Goal: Task Accomplishment & Management: Complete application form

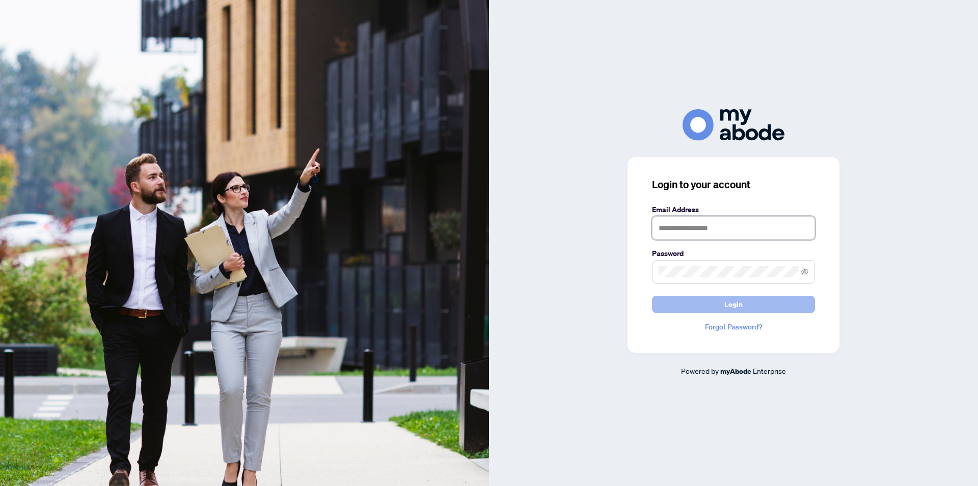
type input "**********"
click at [730, 305] on span "Login" at bounding box center [734, 304] width 18 height 16
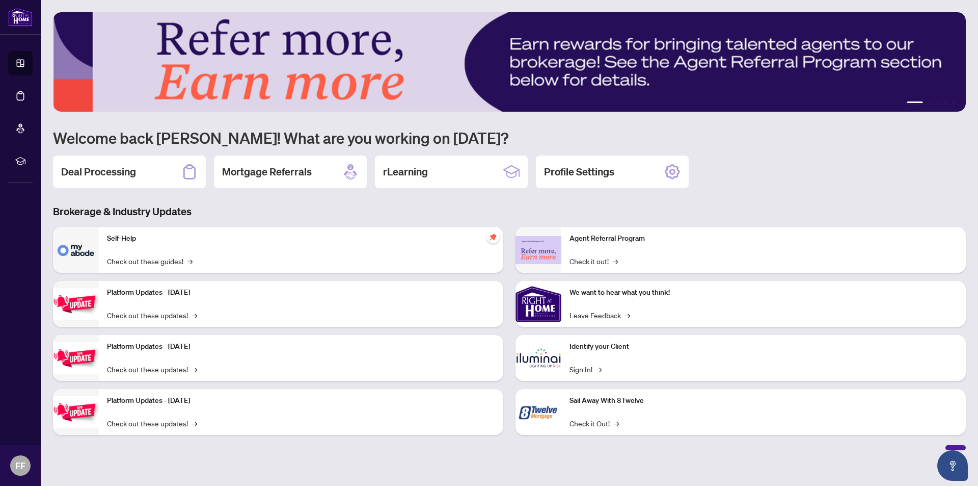
drag, startPoint x: 127, startPoint y: 174, endPoint x: 170, endPoint y: 207, distance: 54.8
click at [127, 174] on h2 "Deal Processing" at bounding box center [98, 172] width 75 height 14
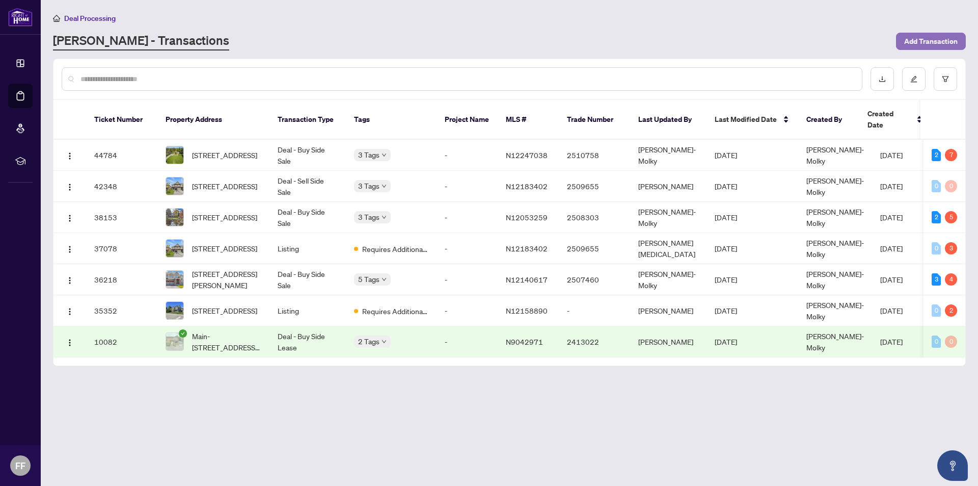
click at [910, 41] on span "Add Transaction" at bounding box center [932, 41] width 54 height 16
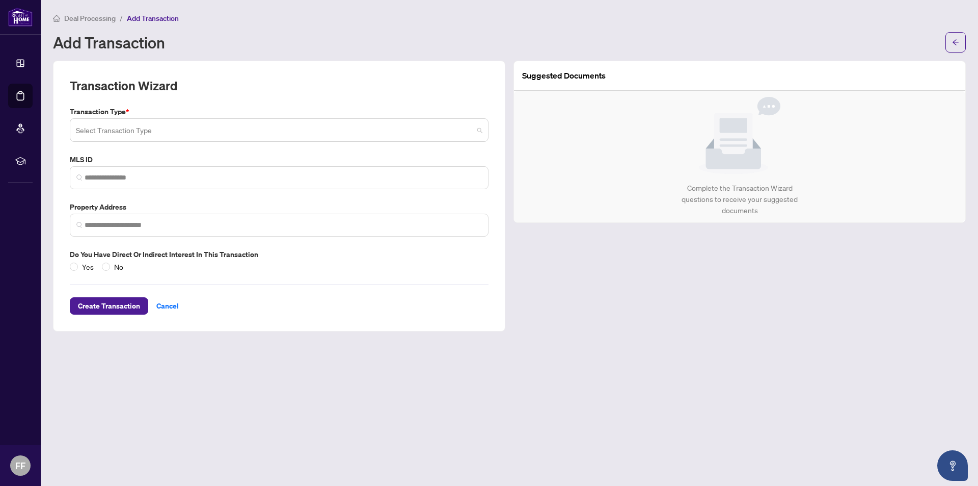
click at [114, 132] on input "search" at bounding box center [274, 131] width 397 height 22
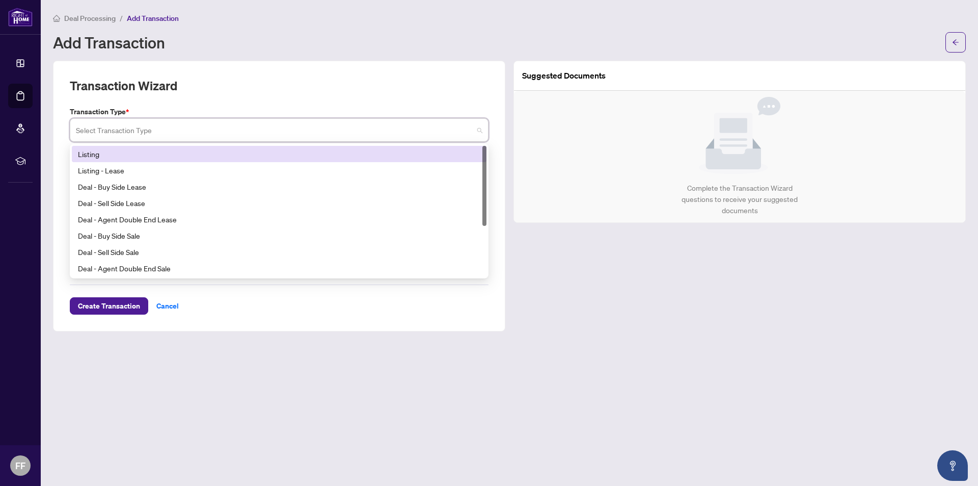
drag, startPoint x: 91, startPoint y: 151, endPoint x: 92, endPoint y: 146, distance: 5.2
click at [92, 146] on div "Listing" at bounding box center [279, 154] width 415 height 16
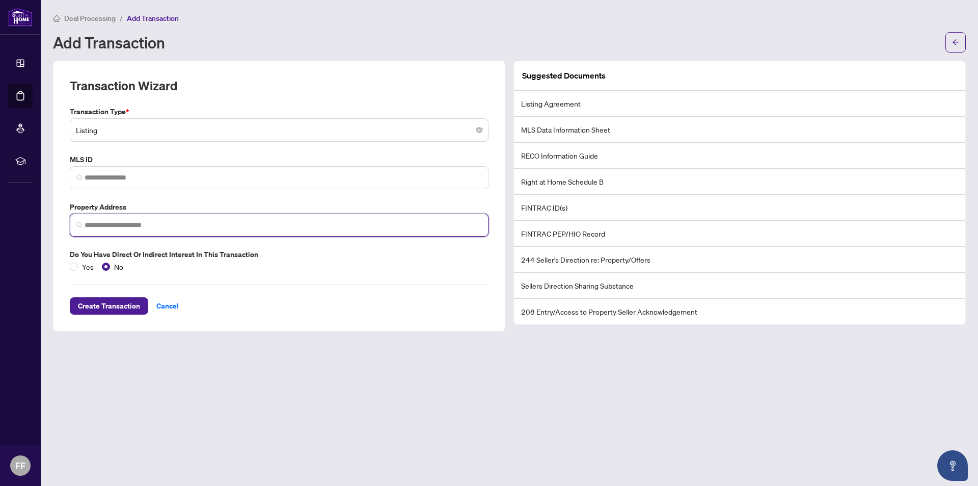
click at [186, 227] on input "search" at bounding box center [283, 225] width 397 height 11
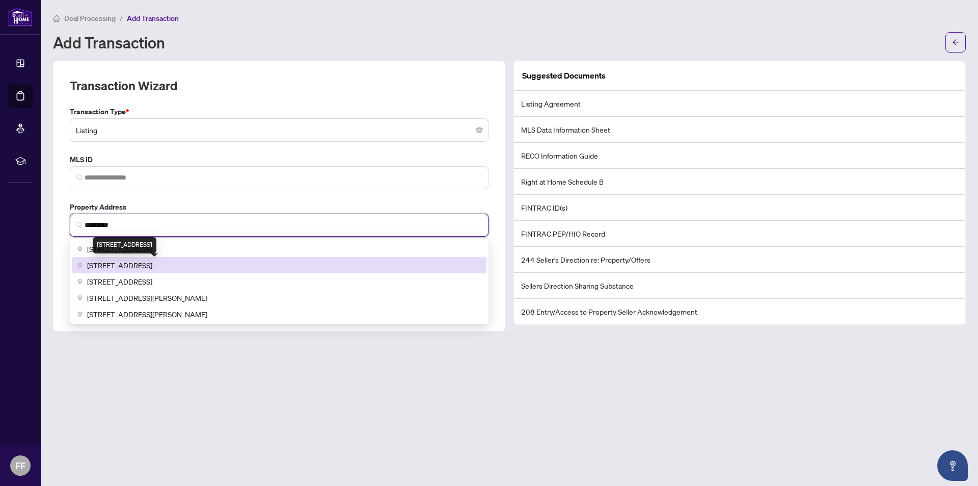
click at [152, 266] on span "[STREET_ADDRESS]" at bounding box center [119, 264] width 65 height 11
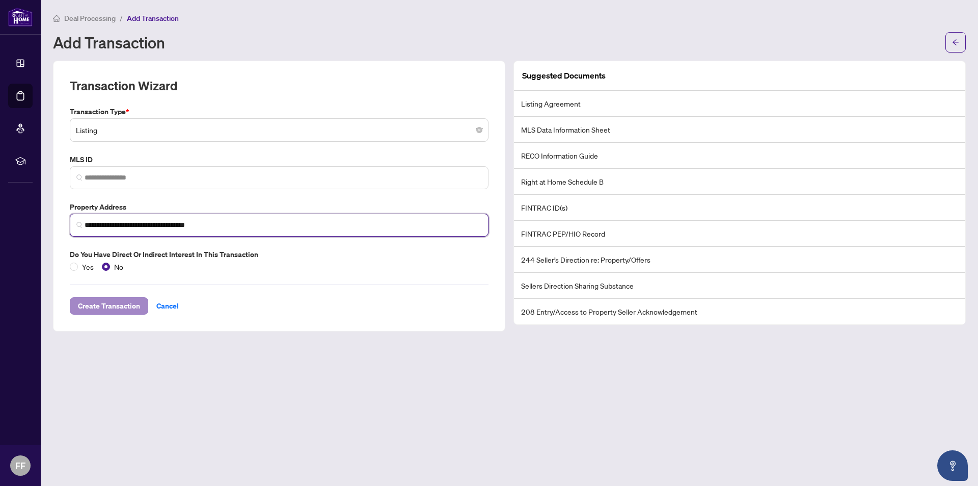
type input "**********"
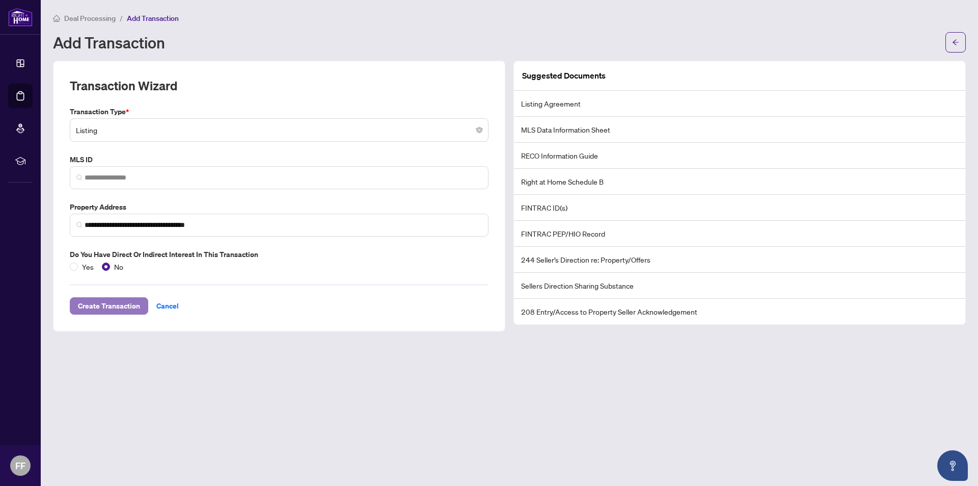
click at [105, 311] on span "Create Transaction" at bounding box center [109, 306] width 62 height 16
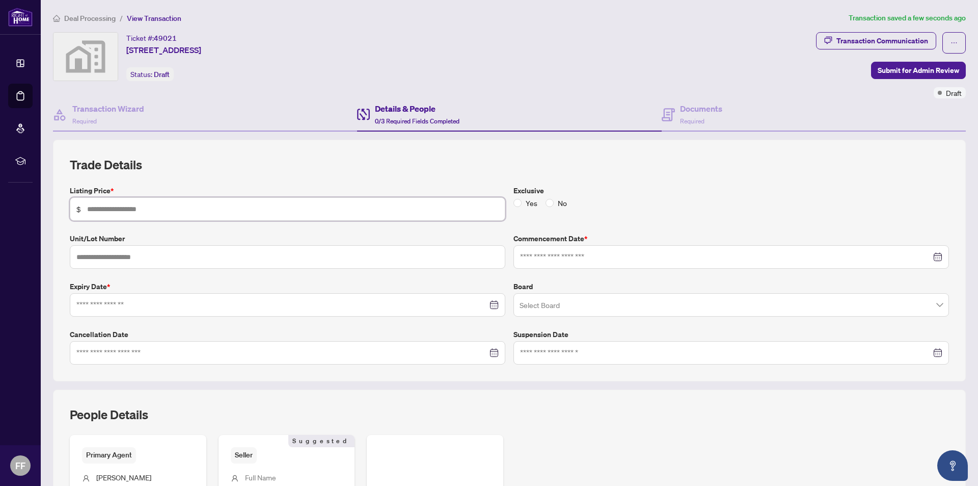
click at [215, 206] on input "text" at bounding box center [293, 208] width 412 height 11
type input "*******"
click at [217, 249] on input "text" at bounding box center [288, 256] width 436 height 23
drag, startPoint x: 206, startPoint y: 283, endPoint x: 214, endPoint y: 285, distance: 7.9
click at [207, 283] on label "Expiry Date *" at bounding box center [288, 286] width 436 height 11
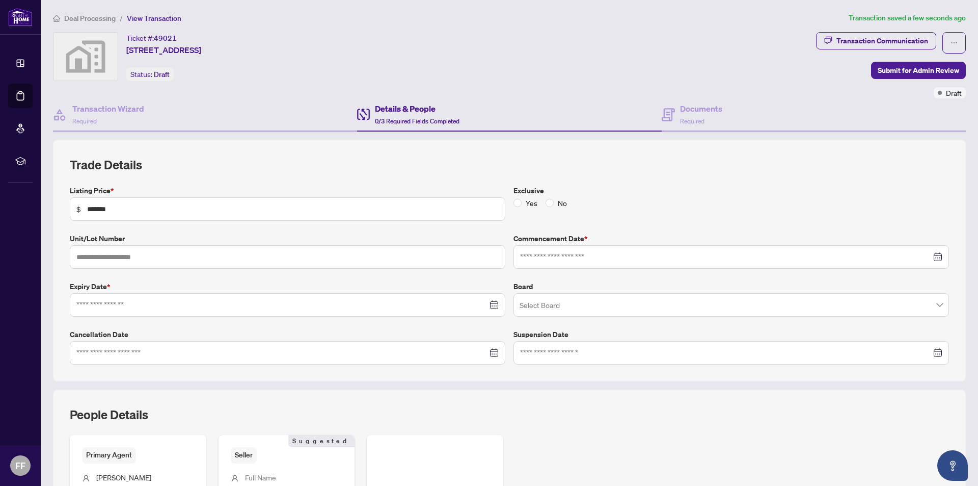
click at [489, 307] on div at bounding box center [287, 304] width 422 height 11
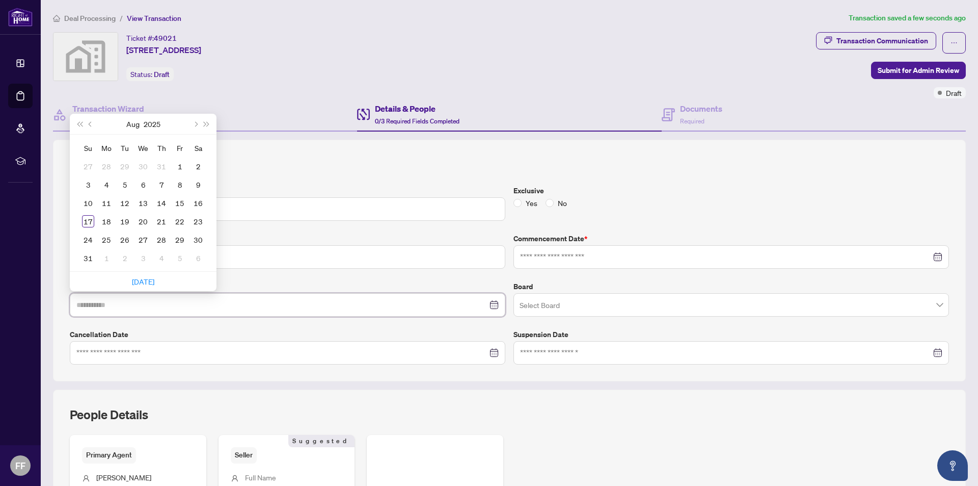
type input "**********"
click at [197, 125] on button "Next month (PageDown)" at bounding box center [195, 124] width 11 height 20
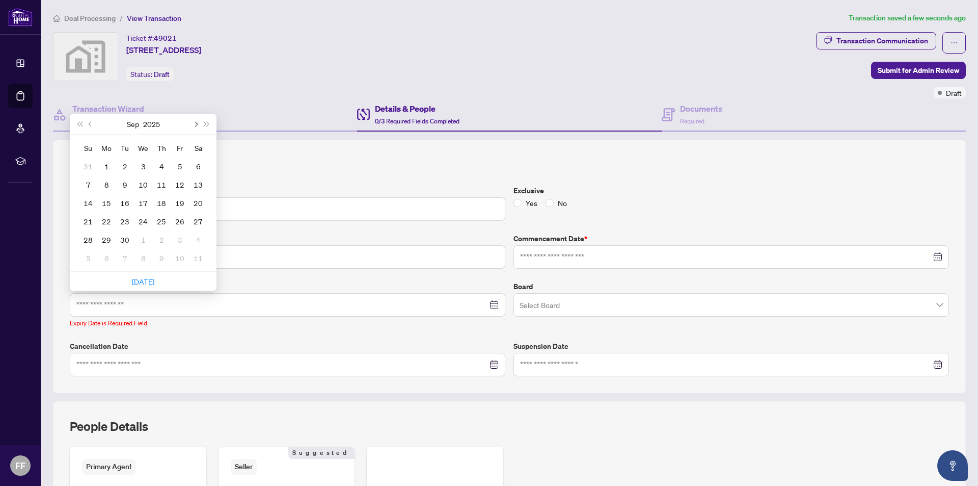
click at [196, 126] on button "Next month (PageDown)" at bounding box center [195, 124] width 11 height 20
click at [197, 126] on button "Next month (PageDown)" at bounding box center [195, 124] width 11 height 20
type input "**********"
drag, startPoint x: 127, startPoint y: 237, endPoint x: 155, endPoint y: 259, distance: 35.2
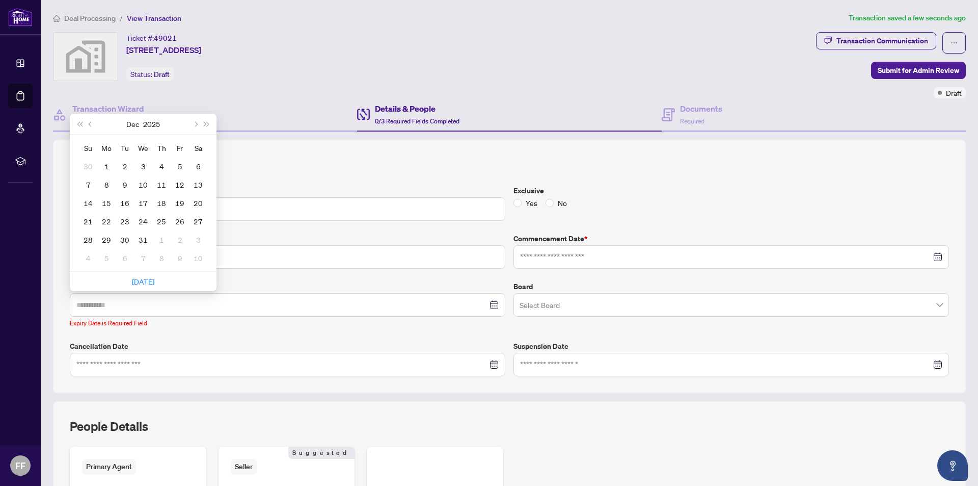
click at [127, 237] on div "30" at bounding box center [125, 239] width 12 height 12
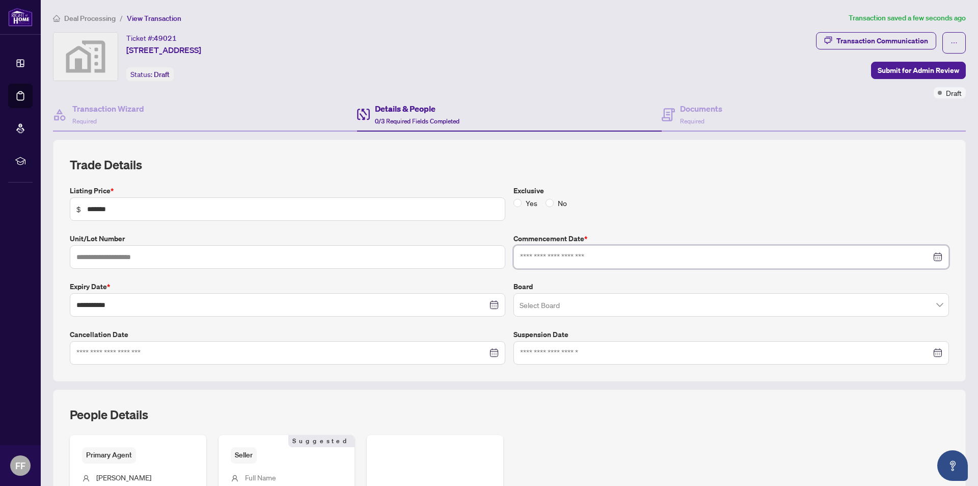
click at [597, 254] on input at bounding box center [725, 256] width 411 height 11
type input "**********"
drag, startPoint x: 524, startPoint y: 372, endPoint x: 519, endPoint y: 376, distance: 6.5
click at [526, 370] on td "17" at bounding box center [532, 378] width 18 height 18
click at [405, 110] on h4 "Details & People" at bounding box center [417, 108] width 85 height 12
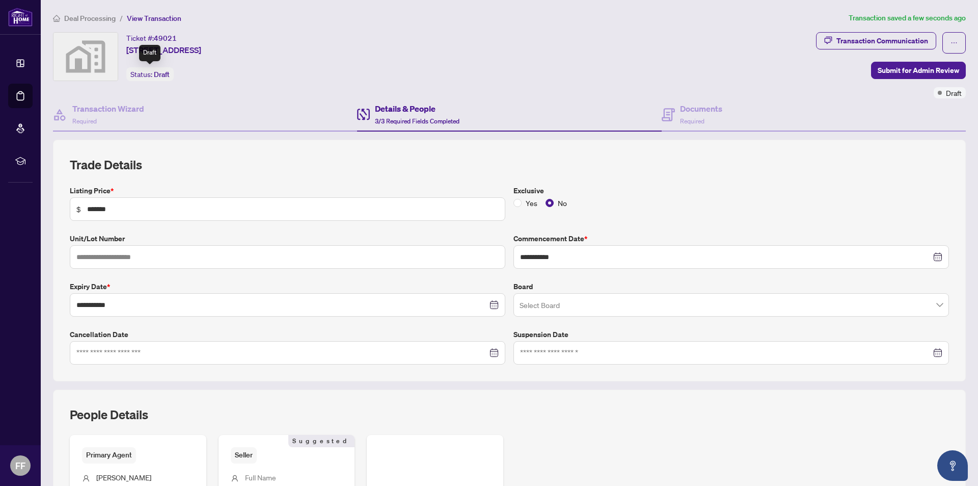
click at [163, 78] on div "Status: Draft" at bounding box center [149, 74] width 47 height 14
click at [163, 76] on span "Draft" at bounding box center [162, 74] width 16 height 9
click at [406, 116] on div "Details & People 3/3 Required Fields Completed" at bounding box center [417, 114] width 85 height 24
click at [682, 115] on div "Documents Required" at bounding box center [701, 114] width 42 height 24
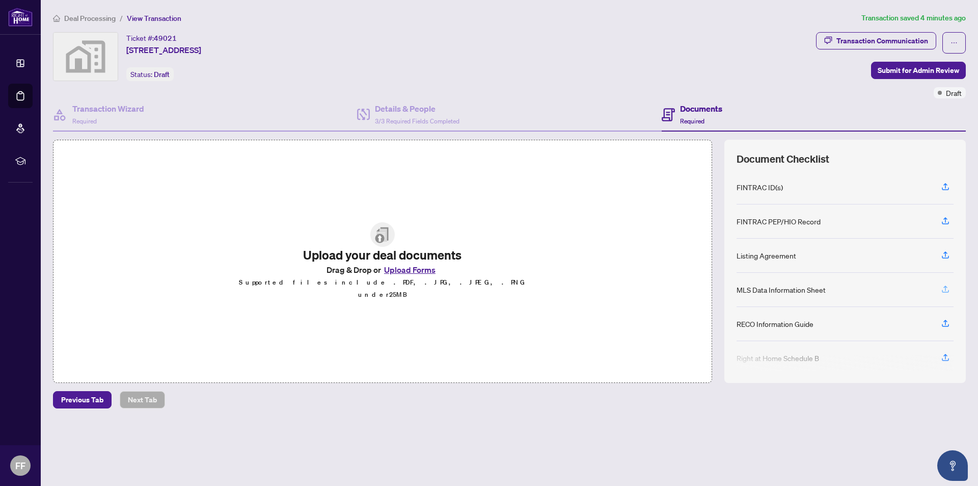
click at [944, 284] on icon "button" at bounding box center [945, 288] width 9 height 9
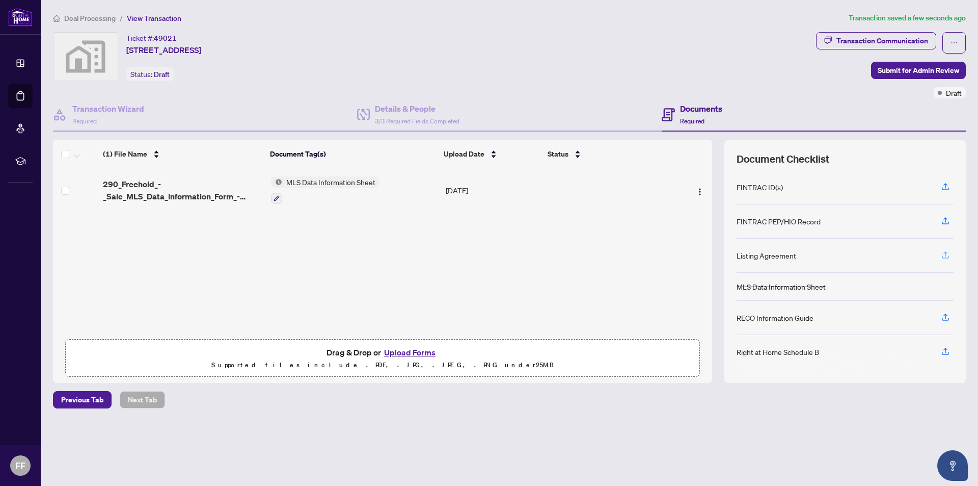
click at [943, 257] on icon "button" at bounding box center [945, 256] width 7 height 3
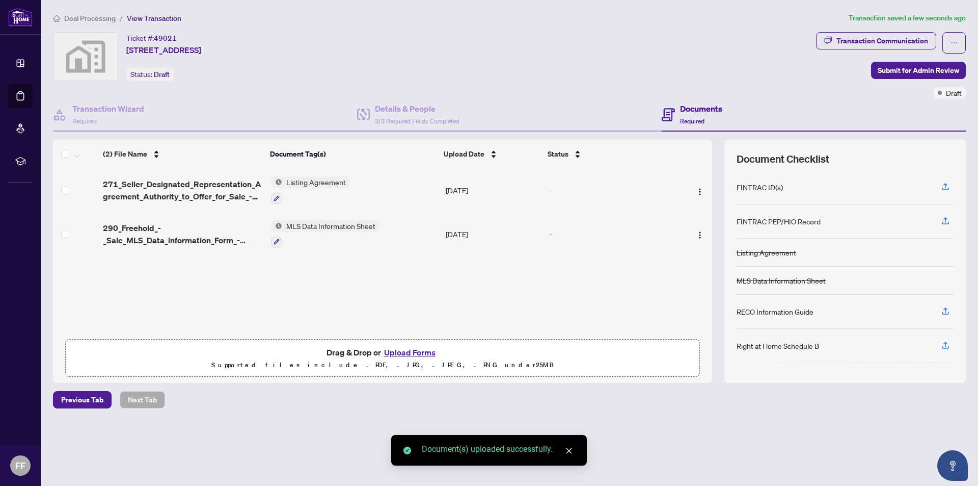
scroll to position [51, 0]
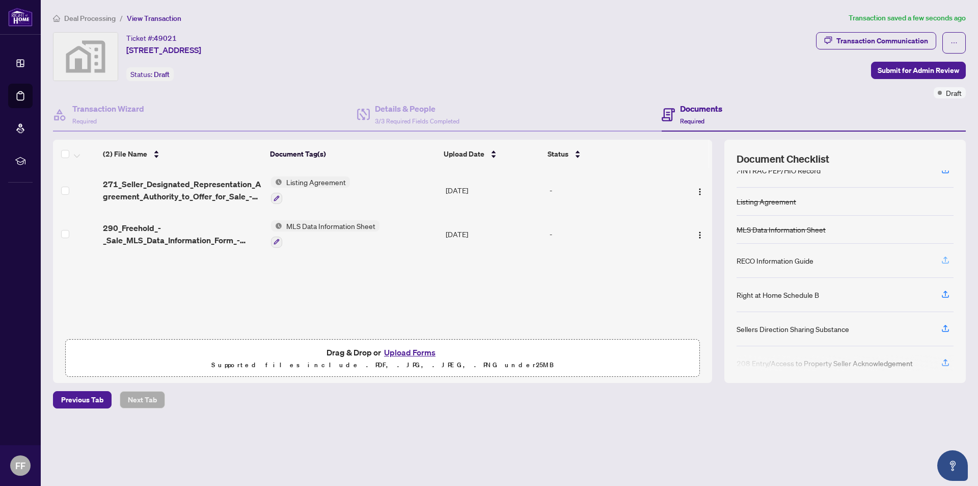
click at [942, 257] on icon "button" at bounding box center [945, 259] width 9 height 9
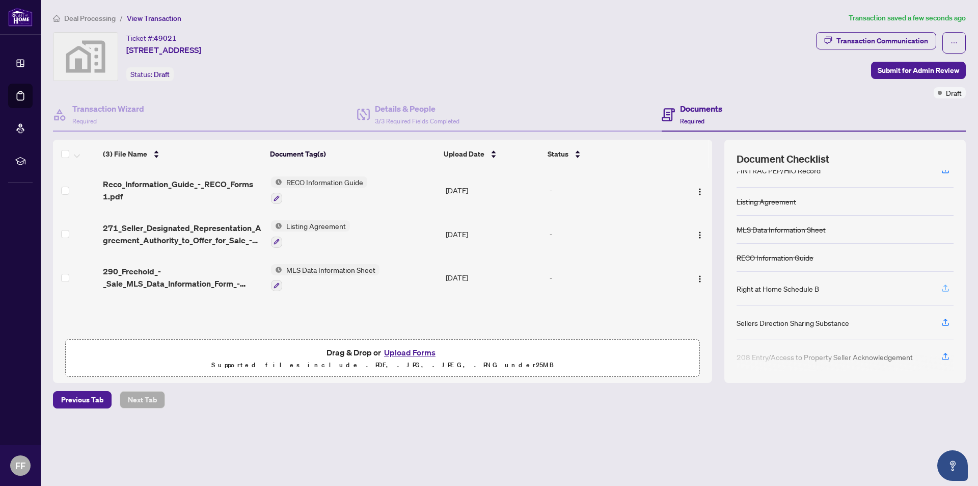
click at [949, 290] on icon "button" at bounding box center [945, 287] width 9 height 9
click at [942, 286] on icon "button" at bounding box center [945, 287] width 9 height 9
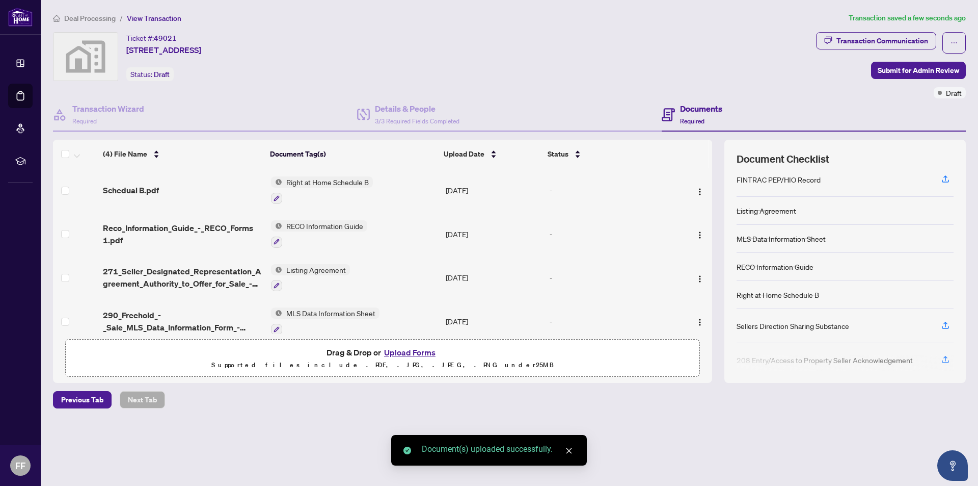
scroll to position [86, 0]
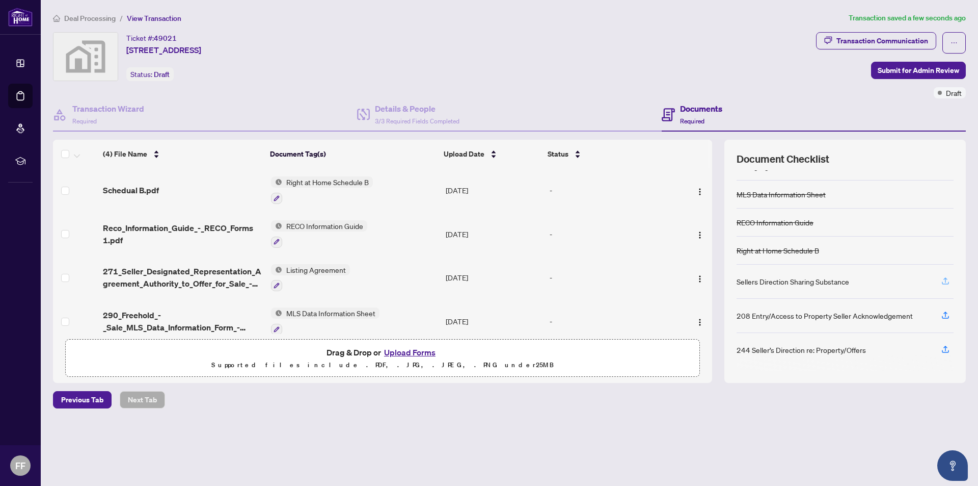
click at [949, 278] on icon "button" at bounding box center [945, 280] width 9 height 9
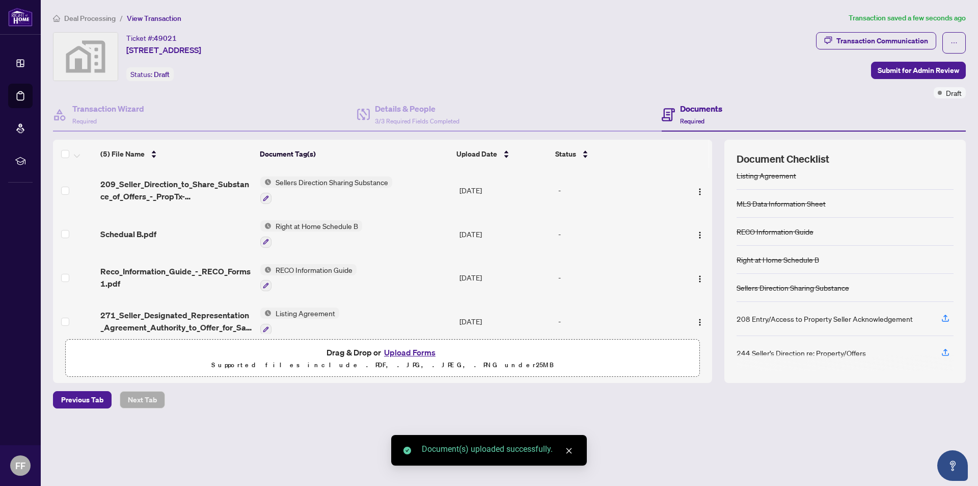
scroll to position [80, 0]
click at [945, 316] on icon "button" at bounding box center [945, 314] width 9 height 9
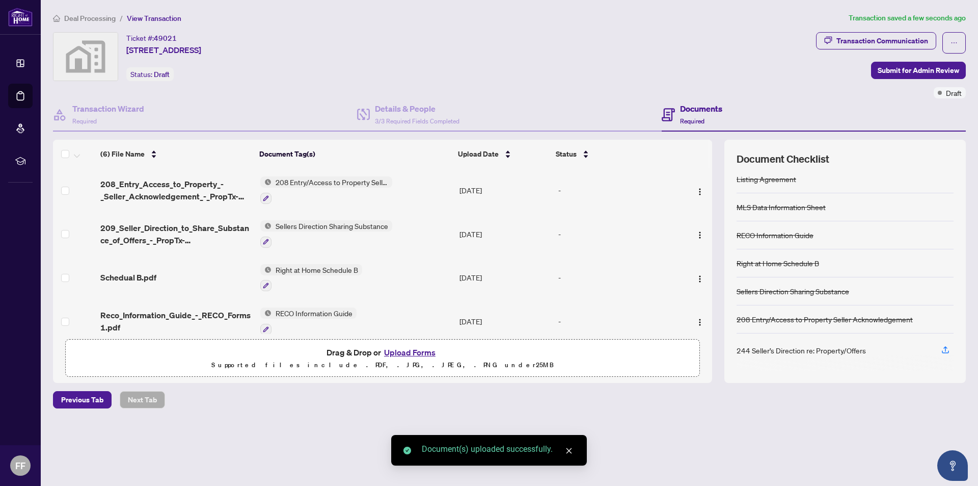
scroll to position [74, 0]
click at [945, 349] on icon "button" at bounding box center [945, 348] width 9 height 9
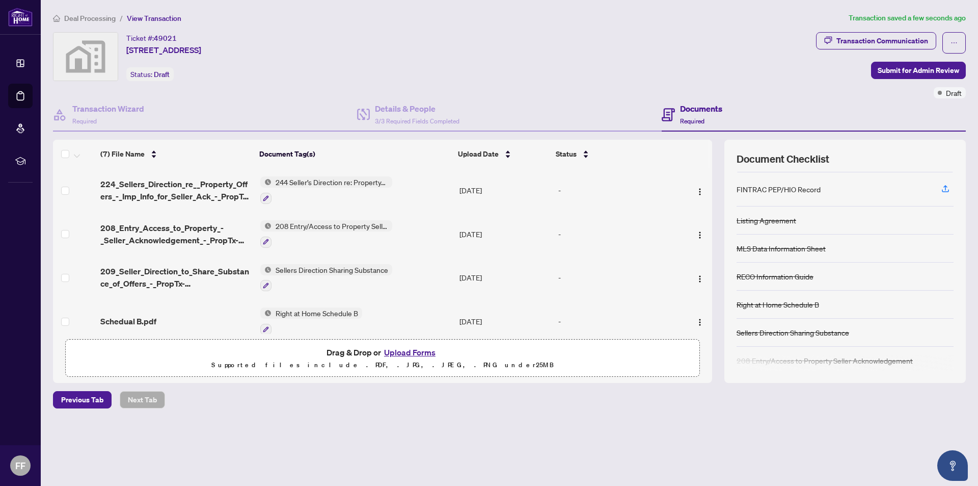
scroll to position [68, 0]
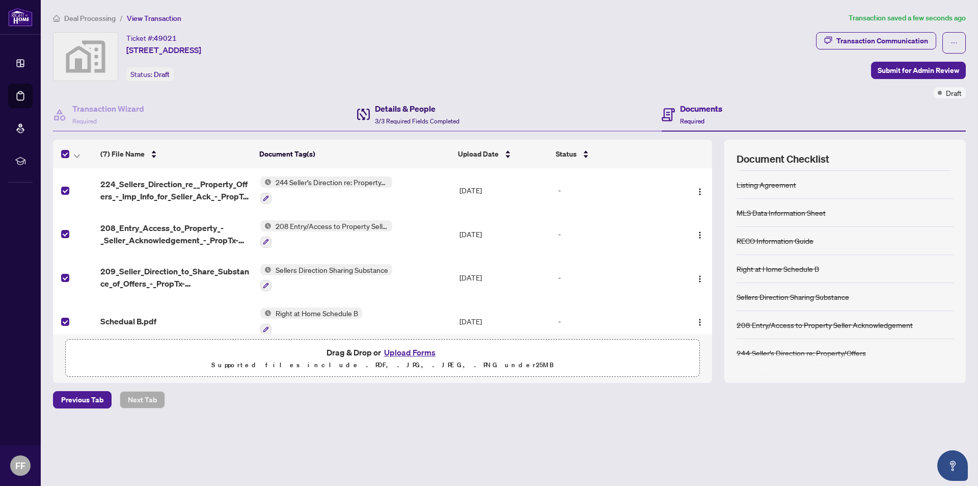
click at [428, 118] on span "3/3 Required Fields Completed" at bounding box center [417, 121] width 85 height 8
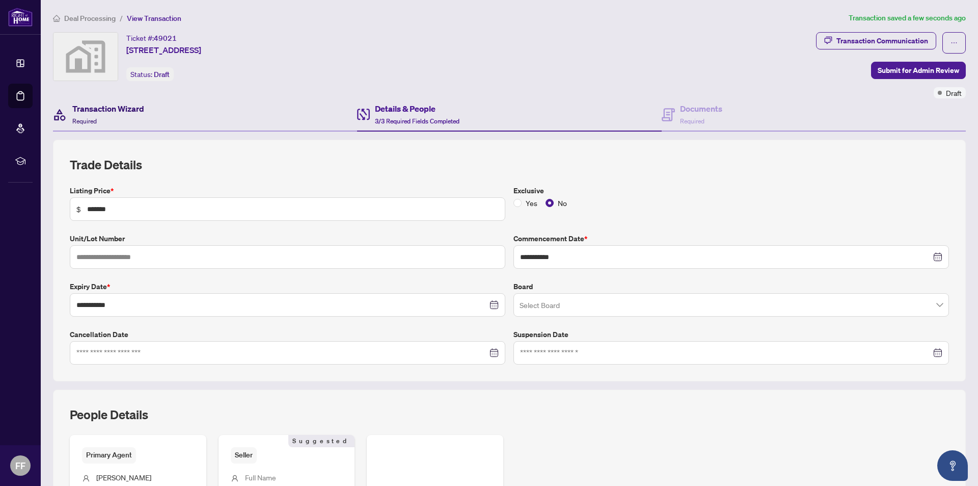
click at [100, 104] on h4 "Transaction Wizard" at bounding box center [108, 108] width 72 height 12
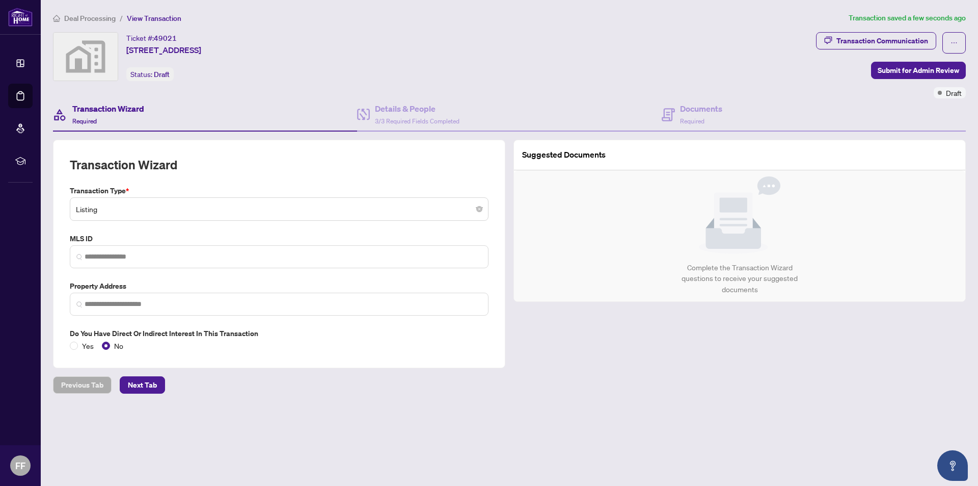
type input "**********"
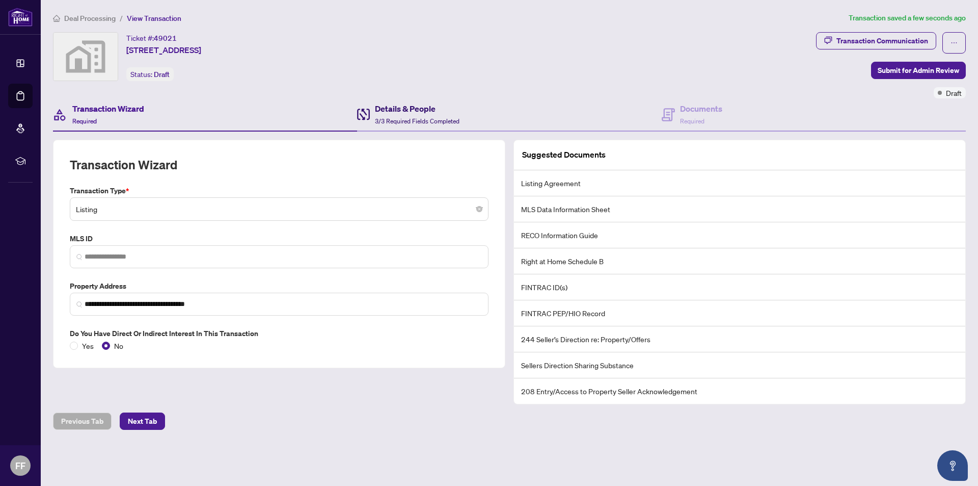
drag, startPoint x: 428, startPoint y: 115, endPoint x: 503, endPoint y: 103, distance: 76.3
click at [428, 117] on div "Details & People 3/3 Required Fields Completed" at bounding box center [417, 114] width 85 height 24
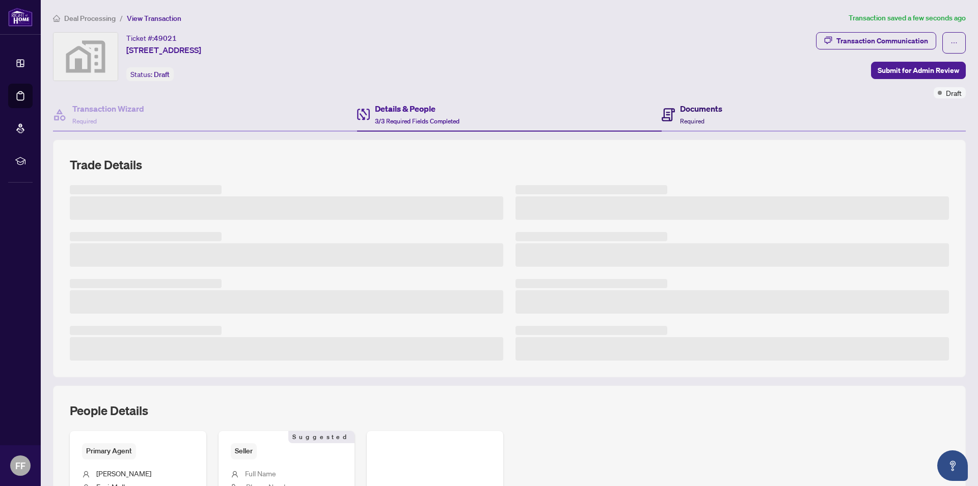
click at [694, 115] on div "Documents Required" at bounding box center [701, 114] width 42 height 24
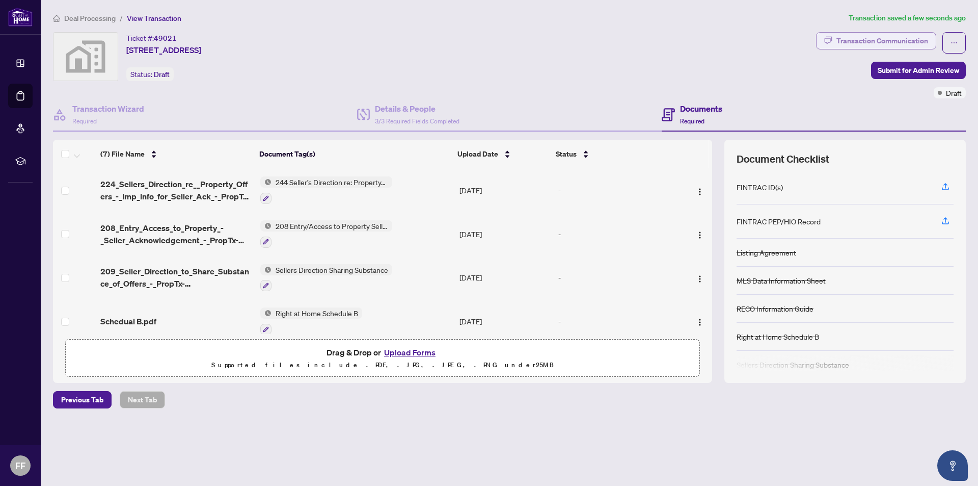
click at [846, 38] on div "Transaction Communication" at bounding box center [883, 41] width 92 height 16
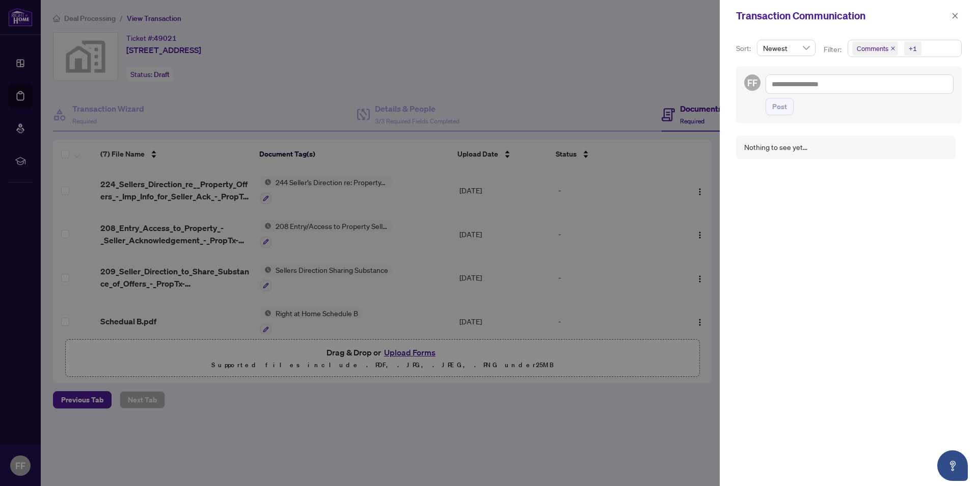
click at [680, 39] on div at bounding box center [489, 243] width 978 height 486
click at [953, 10] on span "button" at bounding box center [955, 16] width 7 height 16
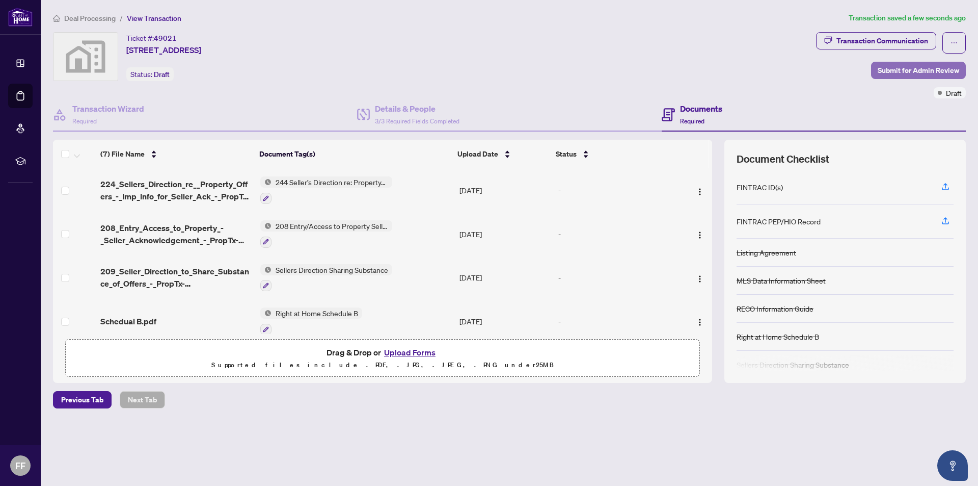
click at [903, 68] on span "Submit for Admin Review" at bounding box center [919, 70] width 82 height 16
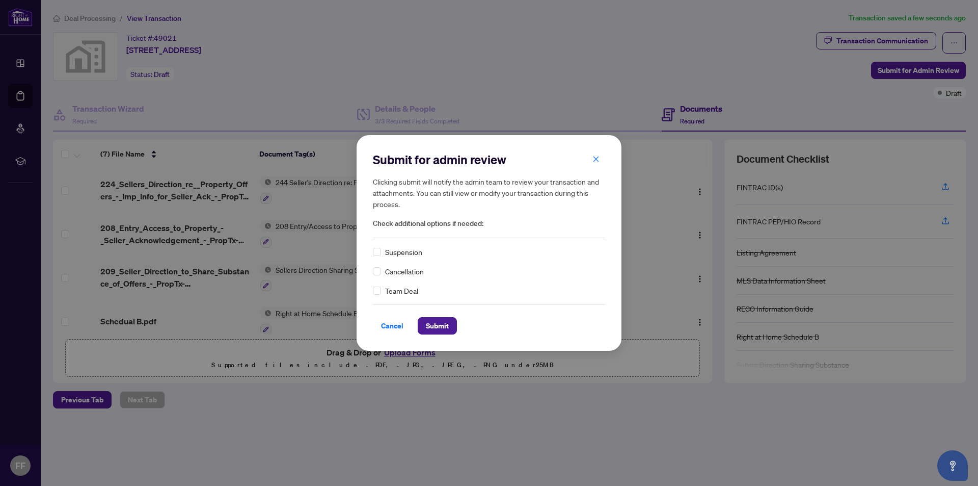
click at [381, 291] on div "Team Deal" at bounding box center [489, 290] width 232 height 11
drag, startPoint x: 440, startPoint y: 326, endPoint x: 435, endPoint y: 314, distance: 13.2
click at [440, 326] on span "Submit" at bounding box center [437, 325] width 23 height 16
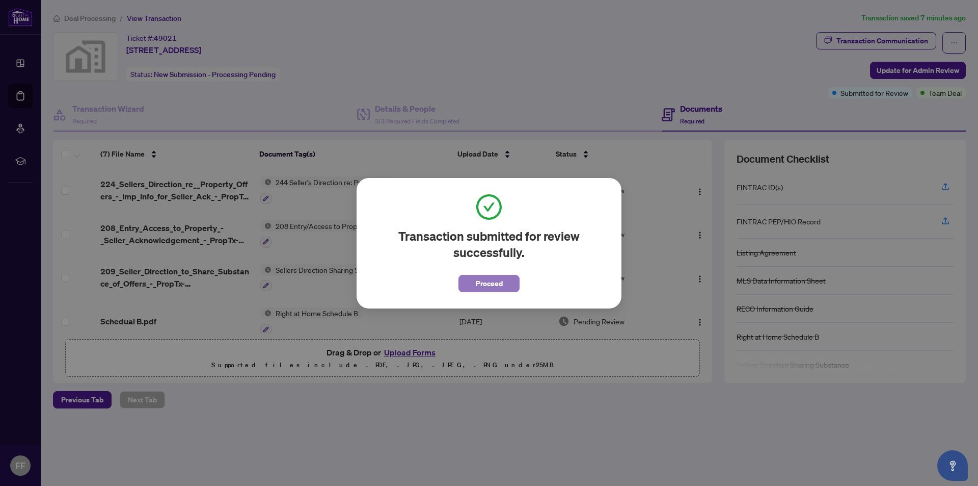
click at [497, 281] on span "Proceed" at bounding box center [489, 283] width 27 height 16
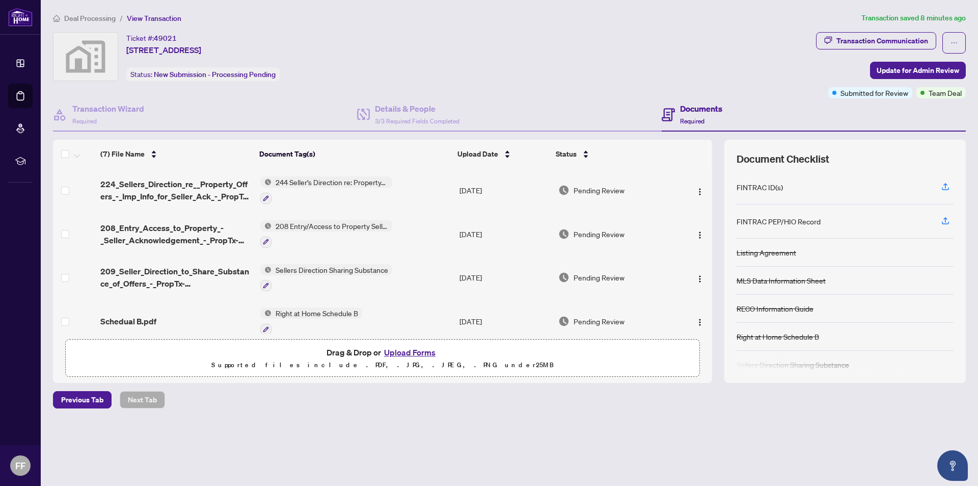
click at [818, 217] on div "FINTRAC PEP/HIO Record" at bounding box center [845, 221] width 217 height 34
drag, startPoint x: 736, startPoint y: 222, endPoint x: 821, endPoint y: 225, distance: 84.7
click at [821, 225] on div "FINTRAC PEP/HIO Record" at bounding box center [845, 221] width 217 height 34
copy div "FINTRAC PEP/HIO Record"
